Goal: Use online tool/utility: Use online tool/utility

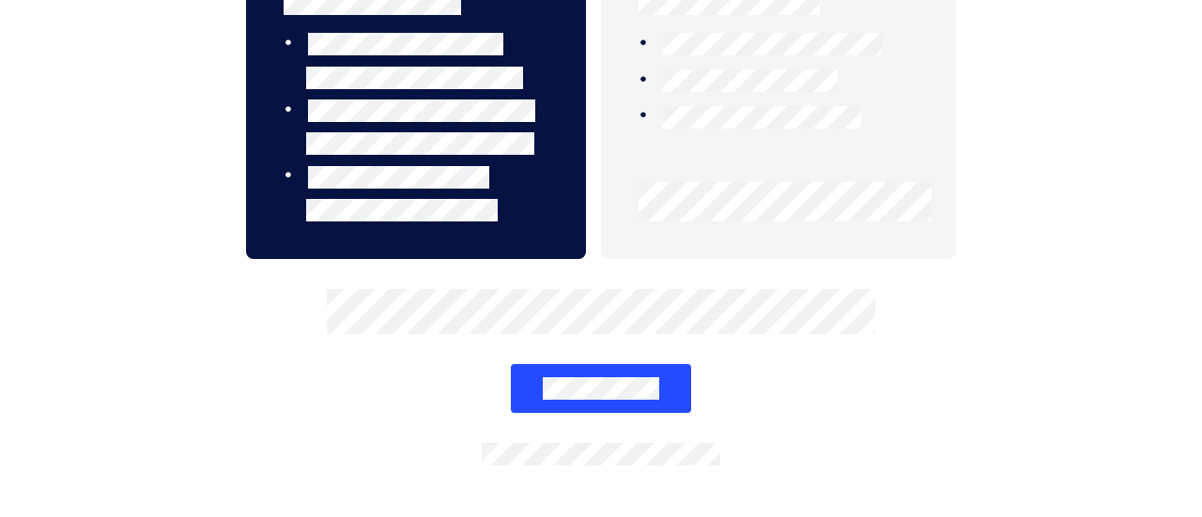
scroll to position [462, 0]
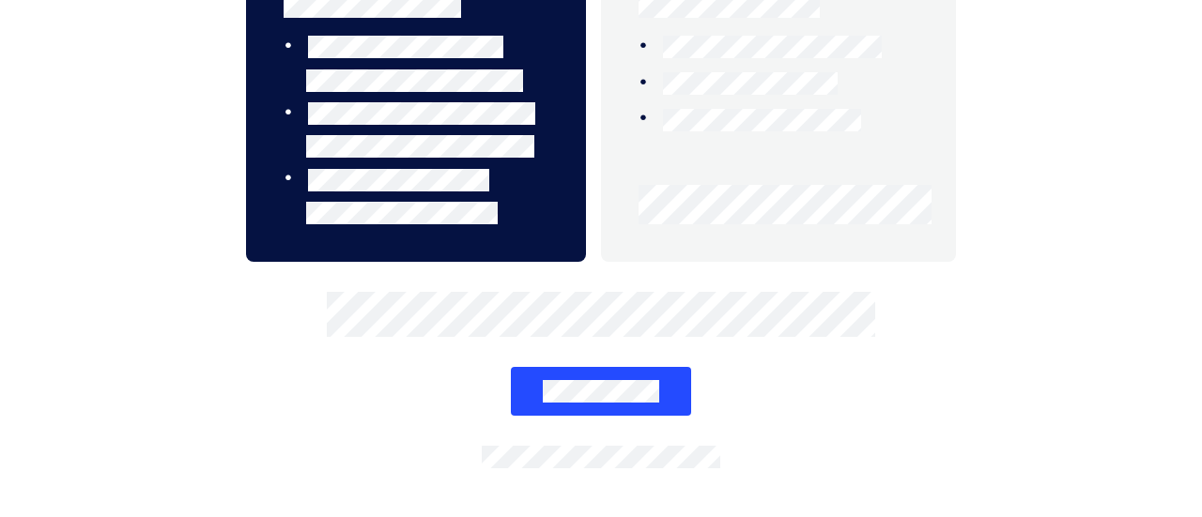
click at [555, 373] on button at bounding box center [601, 391] width 181 height 49
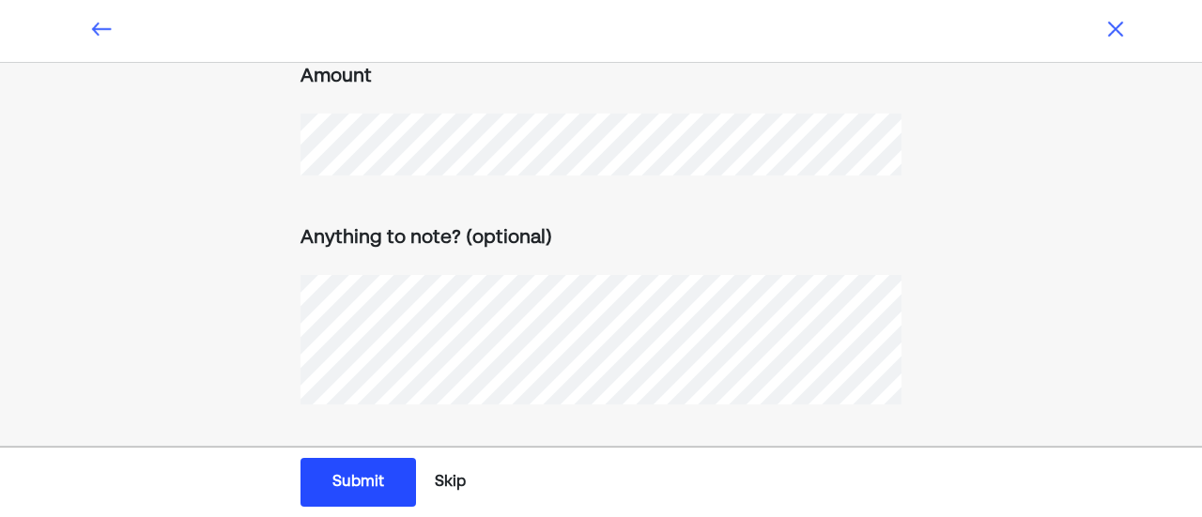
scroll to position [0, 0]
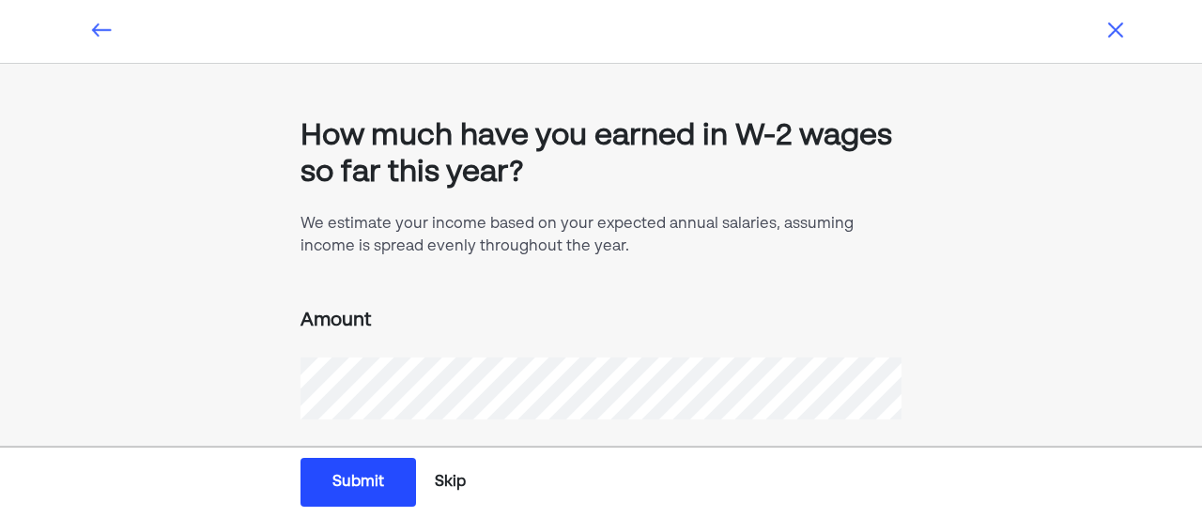
click at [327, 483] on button "Submit Submit Submit" at bounding box center [357, 482] width 115 height 49
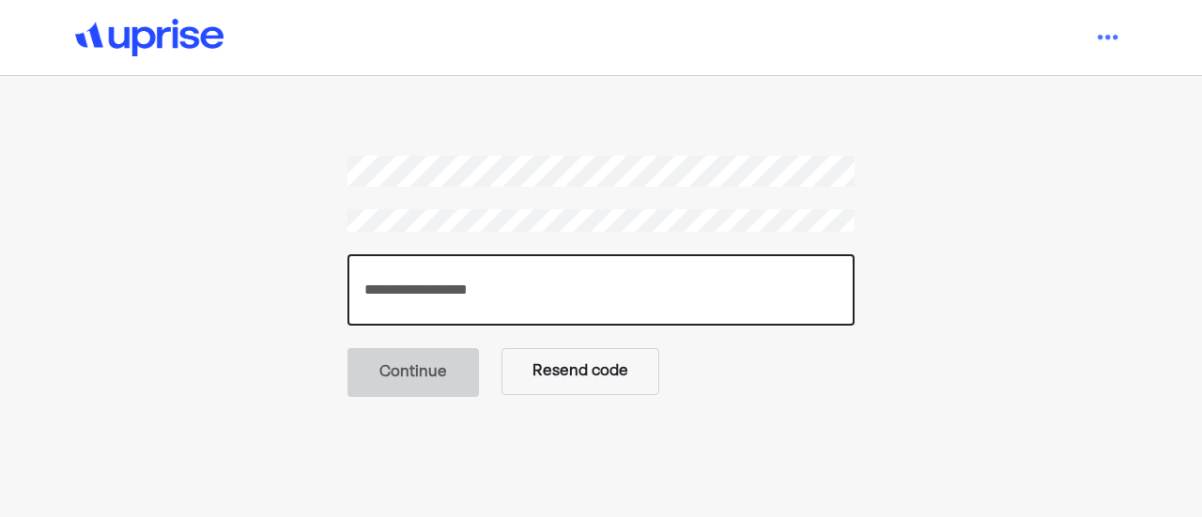
click at [379, 268] on input "number" at bounding box center [600, 289] width 507 height 71
click at [458, 292] on input "number" at bounding box center [600, 289] width 507 height 71
paste input "******"
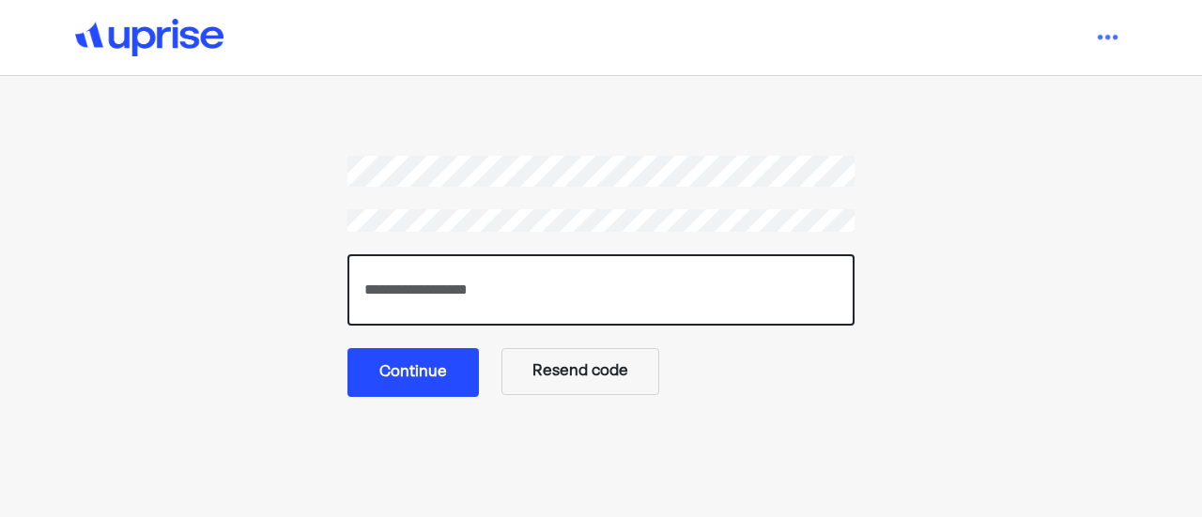
type input "******"
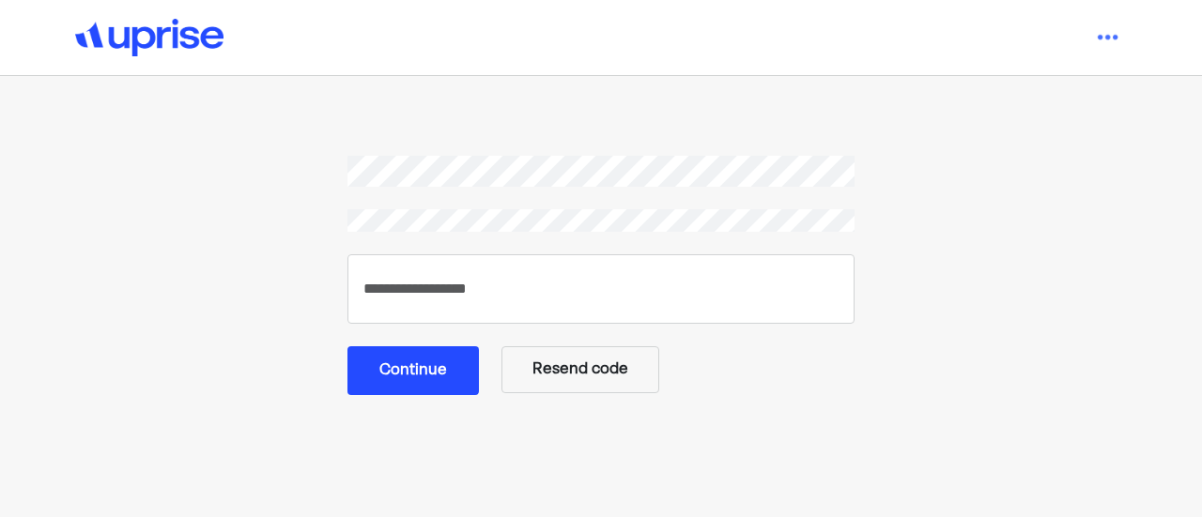
click at [434, 376] on button "Continue" at bounding box center [412, 370] width 131 height 49
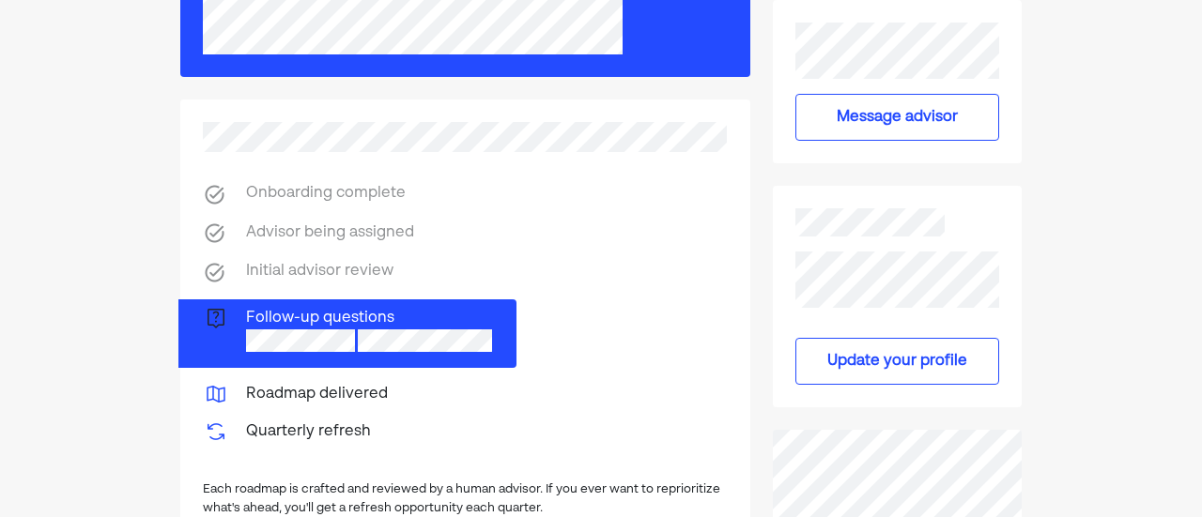
scroll to position [342, 0]
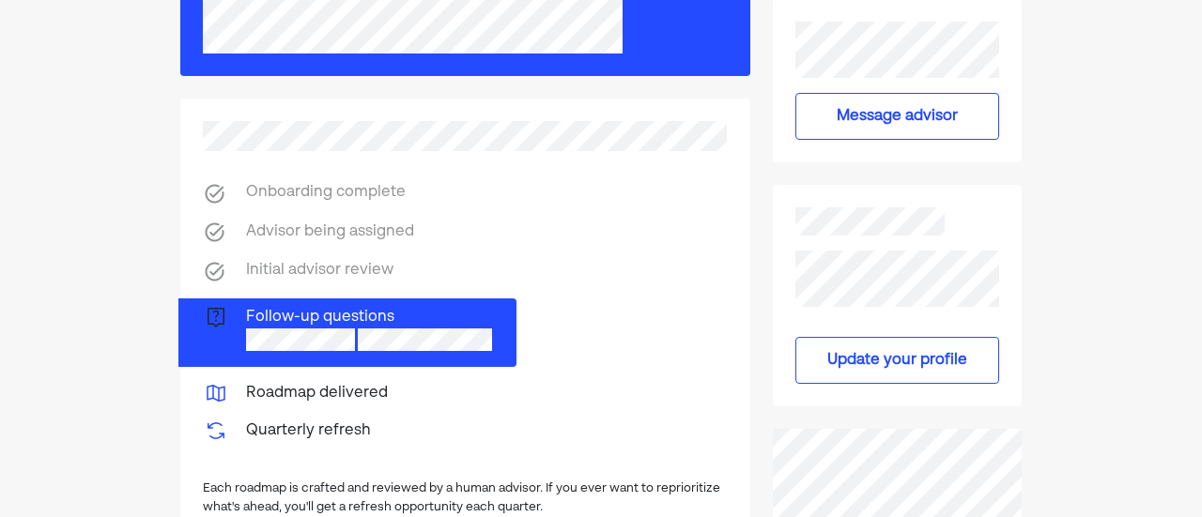
click at [300, 390] on div "Roadmap delivered" at bounding box center [317, 393] width 142 height 23
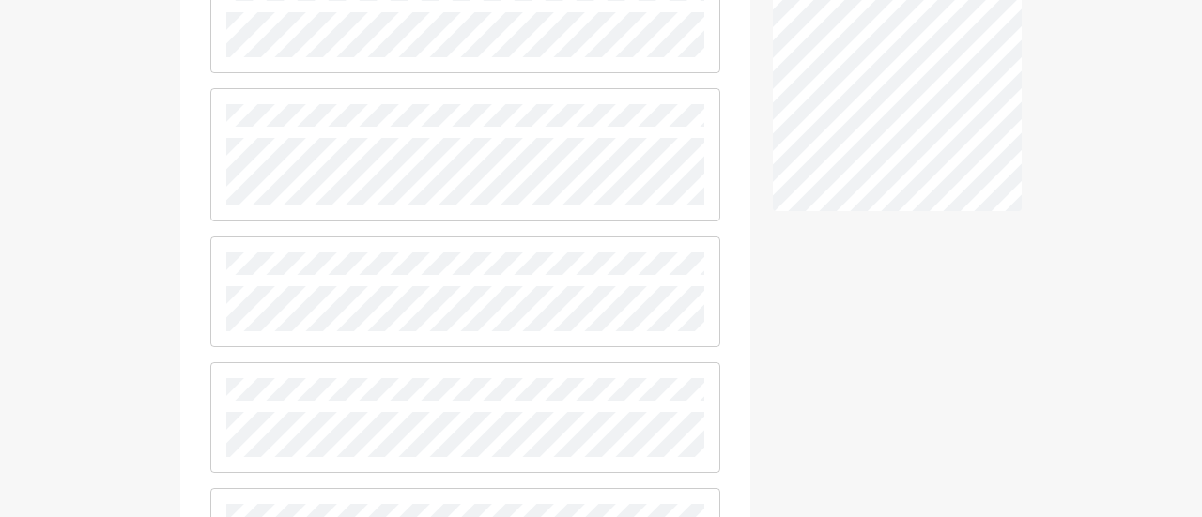
scroll to position [0, 0]
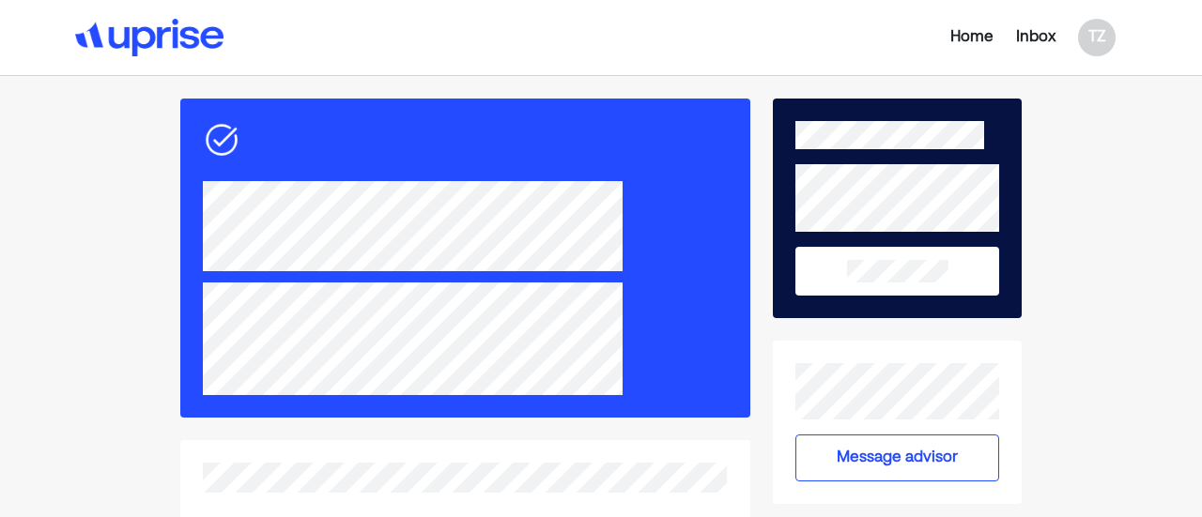
click at [1033, 30] on div "Inbox" at bounding box center [1035, 37] width 39 height 23
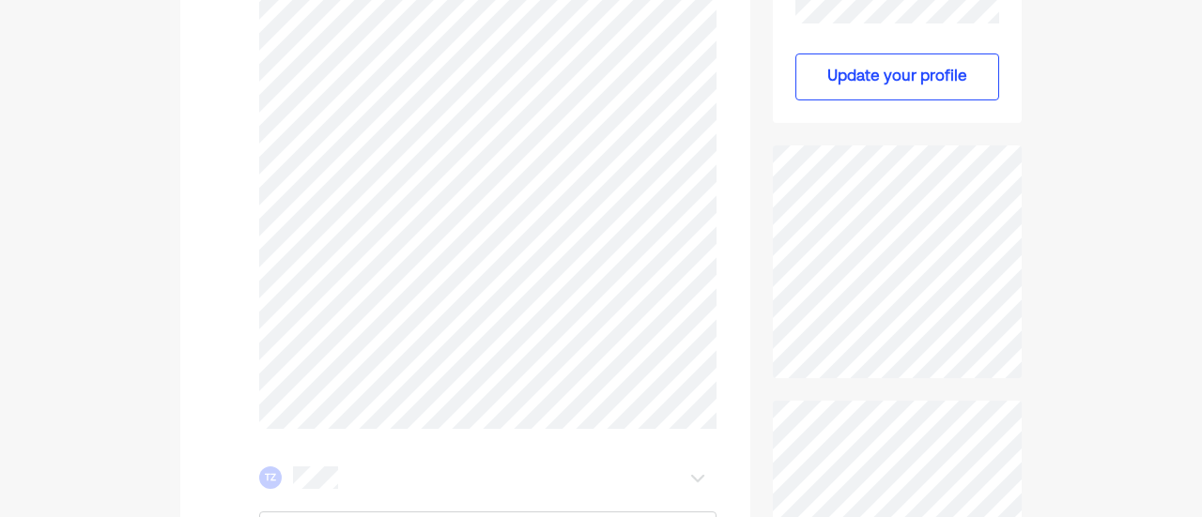
scroll to position [438, 0]
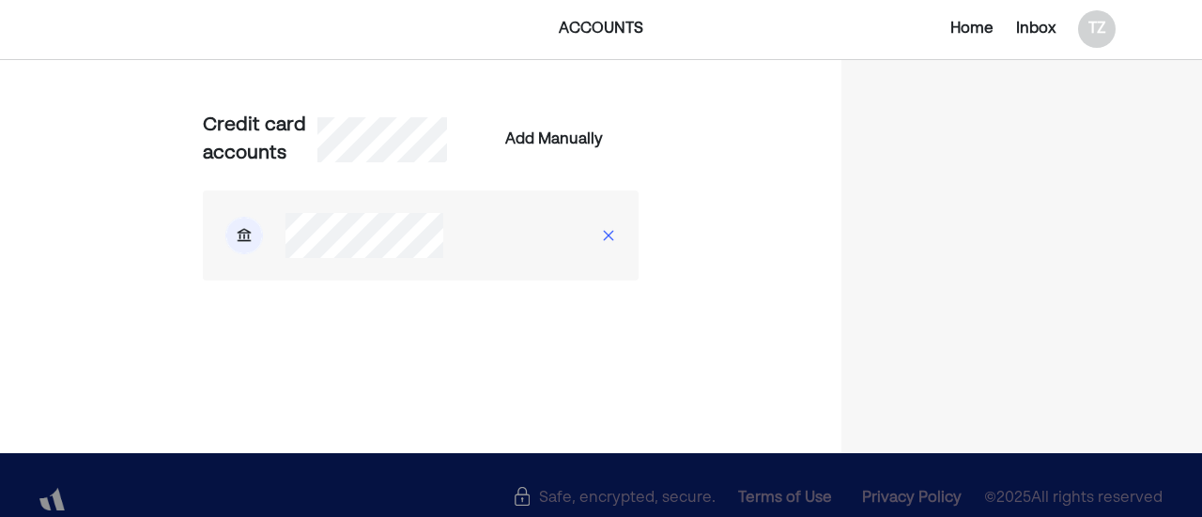
scroll to position [1020, 0]
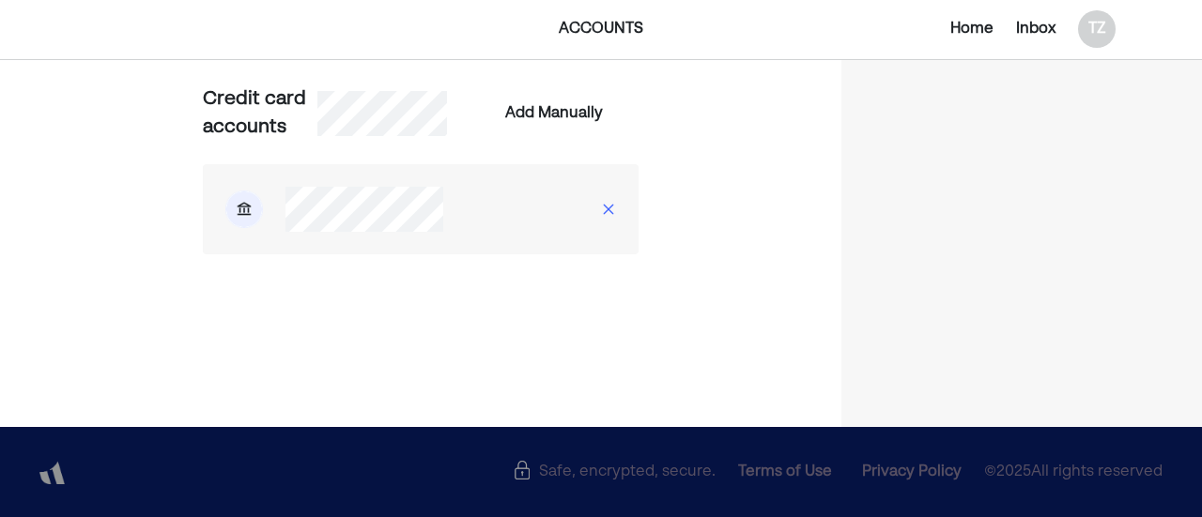
click at [983, 27] on div "Home" at bounding box center [971, 29] width 43 height 23
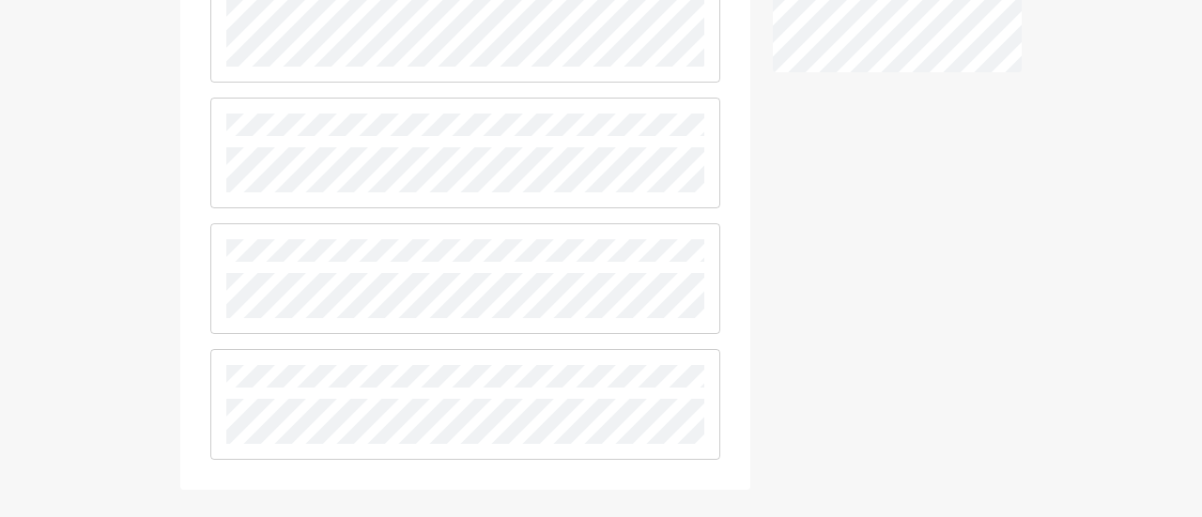
scroll to position [1377, 0]
